Goal: Navigation & Orientation: Find specific page/section

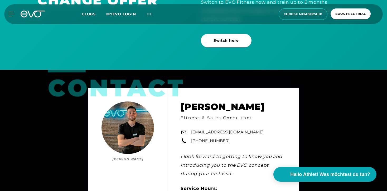
click at [26, 16] on icon at bounding box center [24, 14] width 7 height 7
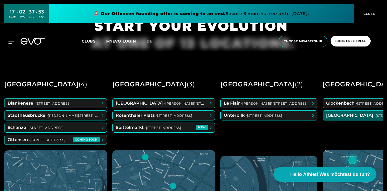
scroll to position [191, 0]
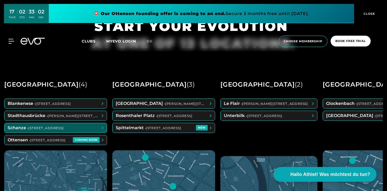
click at [77, 127] on span at bounding box center [55, 127] width 102 height 9
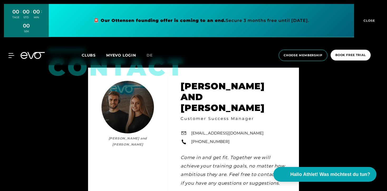
scroll to position [1400, 0]
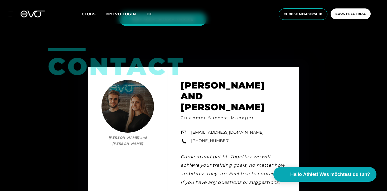
drag, startPoint x: 178, startPoint y: 1, endPoint x: 188, endPoint y: -8, distance: 13.2
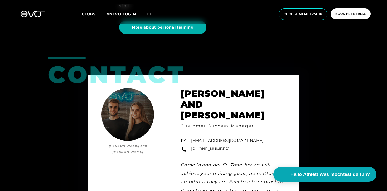
click at [21, 14] on icon at bounding box center [24, 14] width 7 height 7
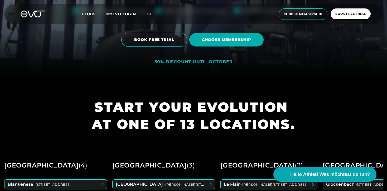
scroll to position [134, 0]
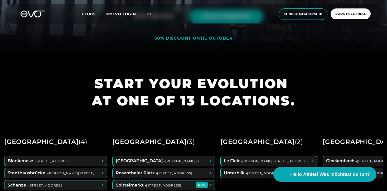
click at [90, 156] on span at bounding box center [55, 160] width 102 height 9
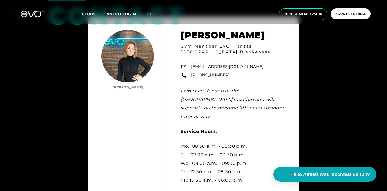
scroll to position [1488, 0]
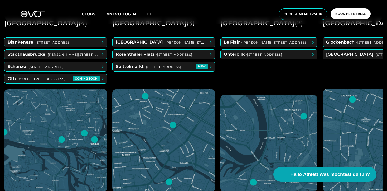
scroll to position [198, 0]
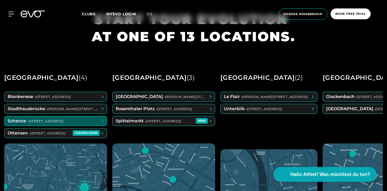
click at [61, 119] on span at bounding box center [55, 120] width 102 height 9
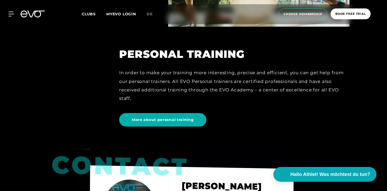
scroll to position [1219, 0]
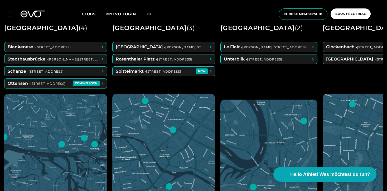
scroll to position [246, 0]
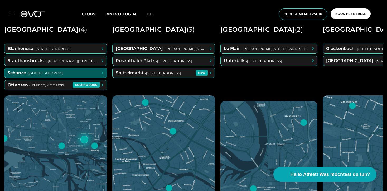
click at [98, 76] on span at bounding box center [55, 72] width 102 height 9
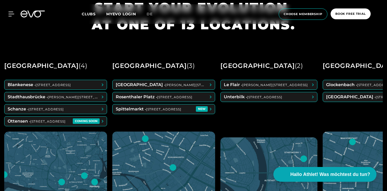
scroll to position [211, 0]
